Goal: Task Accomplishment & Management: Use online tool/utility

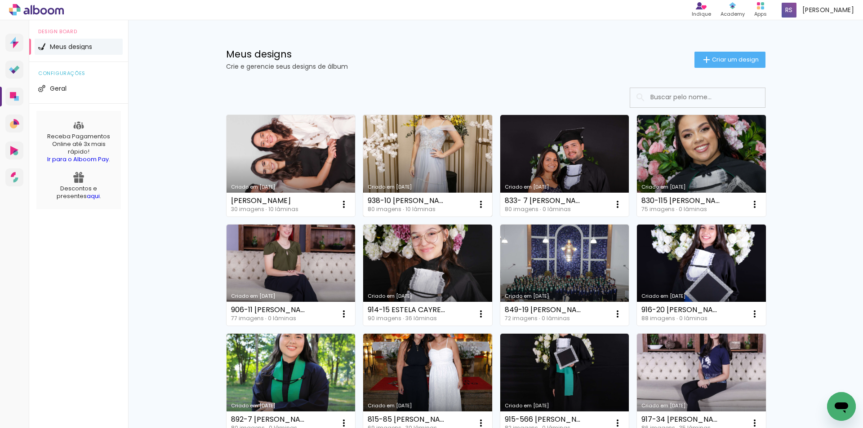
click at [424, 151] on link "Criado em [DATE]" at bounding box center [427, 166] width 129 height 102
